Goal: Task Accomplishment & Management: Complete application form

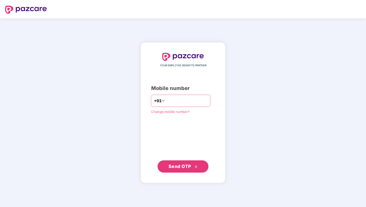
type input "**********"
click at [189, 168] on span "Send OTP" at bounding box center [180, 166] width 23 height 5
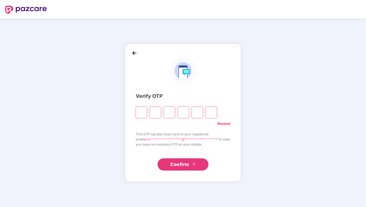
type input "*"
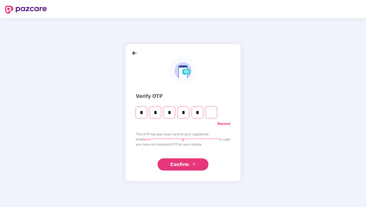
type input "*"
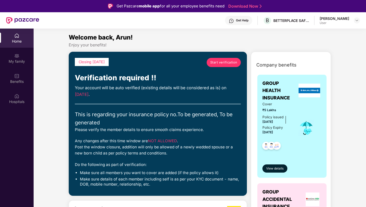
click at [227, 65] on link "Start verification" at bounding box center [224, 62] width 34 height 9
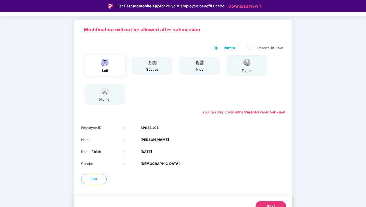
scroll to position [38, 0]
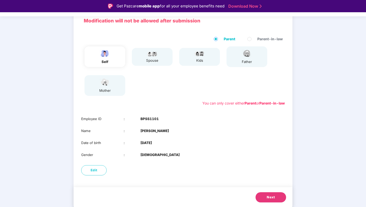
click at [269, 196] on span "Next" at bounding box center [271, 197] width 8 height 5
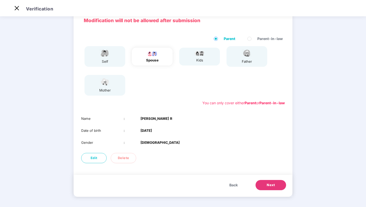
click at [265, 185] on button "Next" at bounding box center [271, 185] width 31 height 10
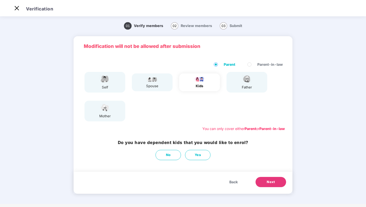
click at [265, 185] on button "Next" at bounding box center [271, 182] width 31 height 10
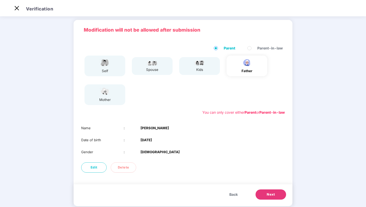
scroll to position [17, 0]
click at [278, 195] on button "Next" at bounding box center [271, 194] width 31 height 10
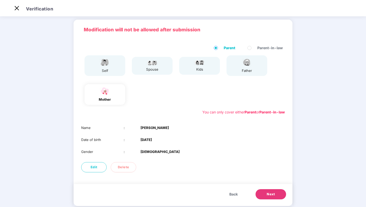
click at [278, 195] on button "Next" at bounding box center [271, 194] width 31 height 10
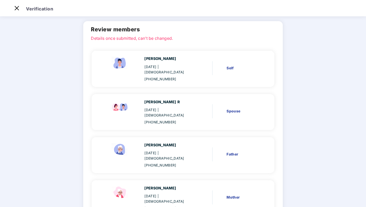
scroll to position [47, 0]
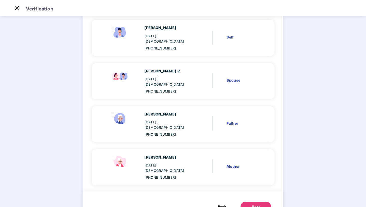
click at [254, 204] on div "Next" at bounding box center [256, 206] width 8 height 5
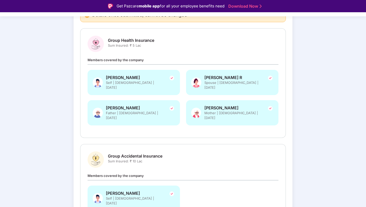
scroll to position [90, 0]
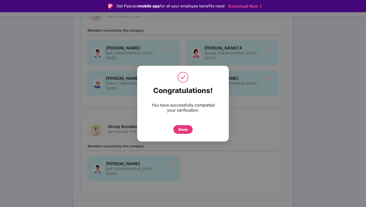
click at [186, 128] on div "Done" at bounding box center [183, 130] width 9 height 6
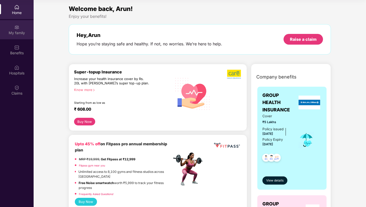
click at [17, 29] on img at bounding box center [16, 27] width 5 height 5
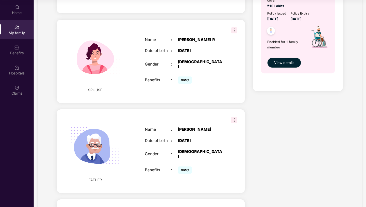
scroll to position [189, 0]
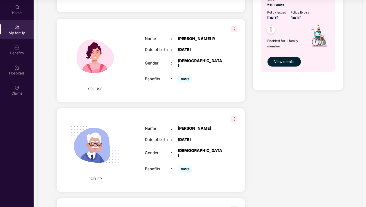
click at [234, 26] on img at bounding box center [234, 29] width 6 height 6
click at [224, 65] on div "Name : Revathi R Date of birth : 05 Aug 1992 Gender : FEMALE Benefits : GMC" at bounding box center [184, 60] width 89 height 60
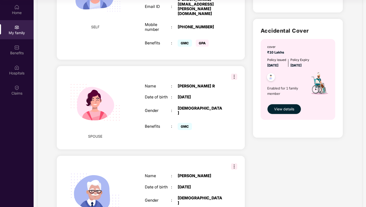
scroll to position [0, 0]
